Goal: Task Accomplishment & Management: Use online tool/utility

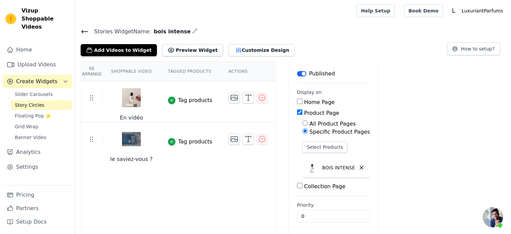
scroll to position [70, 0]
click at [30, 91] on span "Slider Carousels" at bounding box center [34, 94] width 38 height 7
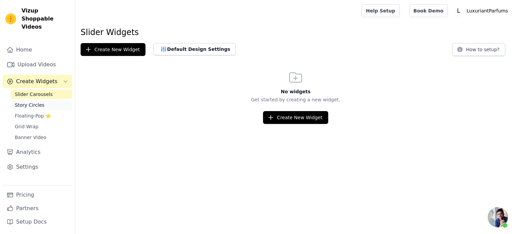
click at [28, 101] on span "Story Circles" at bounding box center [30, 104] width 30 height 7
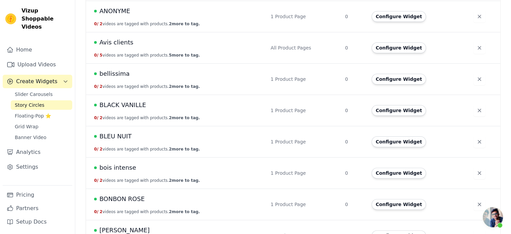
scroll to position [134, 0]
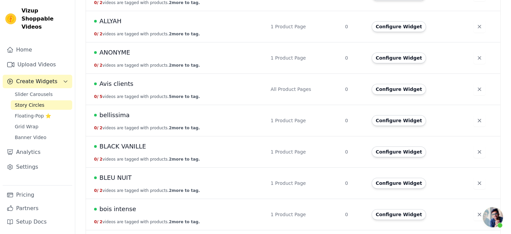
click at [104, 74] on td "Avis clients 0 / 5 videos are tagged with products. 5 more to tag." at bounding box center [176, 89] width 180 height 31
click at [107, 82] on span "Avis clients" at bounding box center [116, 83] width 34 height 9
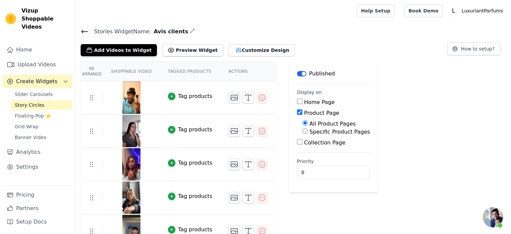
scroll to position [13, 0]
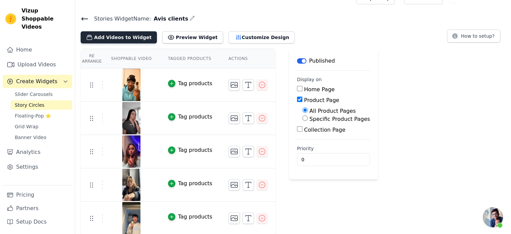
click at [110, 37] on button "Add Videos to Widget" at bounding box center [119, 37] width 76 height 12
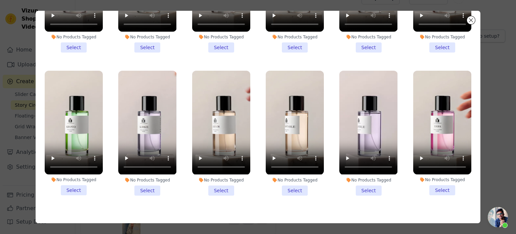
scroll to position [349, 0]
